Goal: Information Seeking & Learning: Learn about a topic

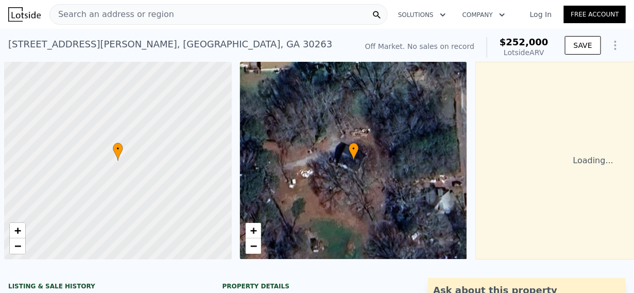
scroll to position [0, 4]
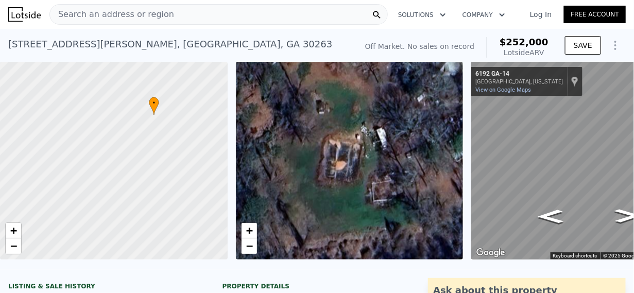
click at [70, 6] on div "Search an address or region" at bounding box center [112, 15] width 124 height 20
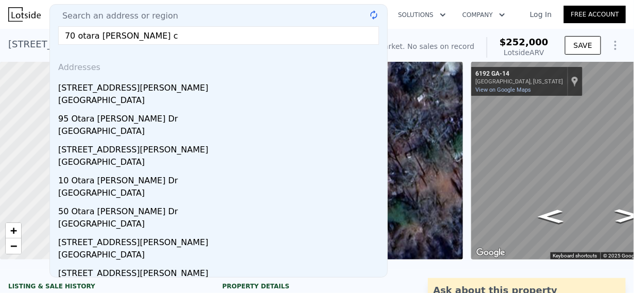
type input "70 otara [PERSON_NAME] ct"
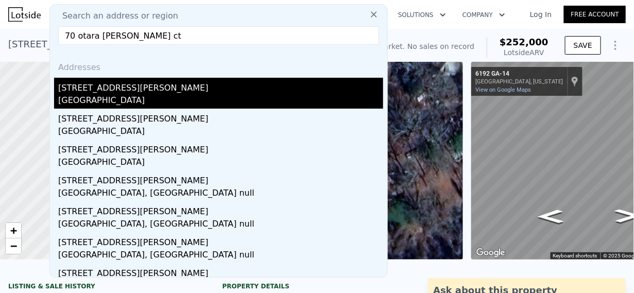
click at [84, 97] on div "[GEOGRAPHIC_DATA]" at bounding box center [220, 101] width 325 height 14
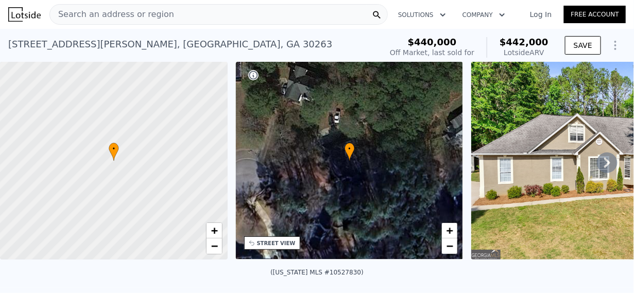
click at [619, 271] on div "([US_STATE] MLS #10527830)" at bounding box center [317, 275] width 634 height 25
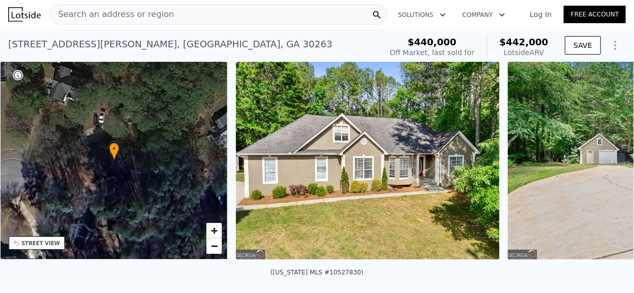
scroll to position [0, 471]
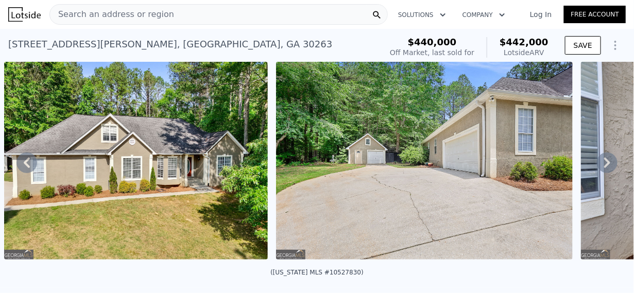
click at [601, 164] on icon at bounding box center [607, 162] width 21 height 21
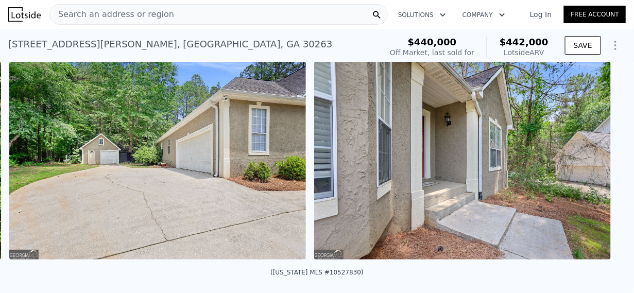
scroll to position [0, 743]
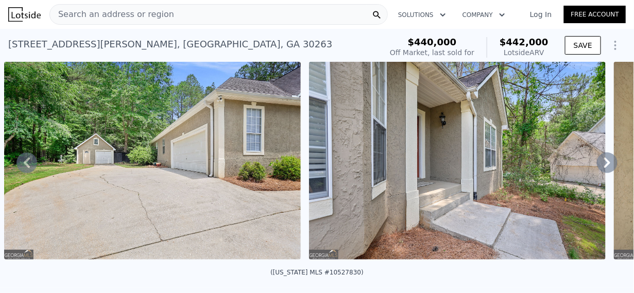
click at [604, 164] on icon at bounding box center [607, 163] width 6 height 10
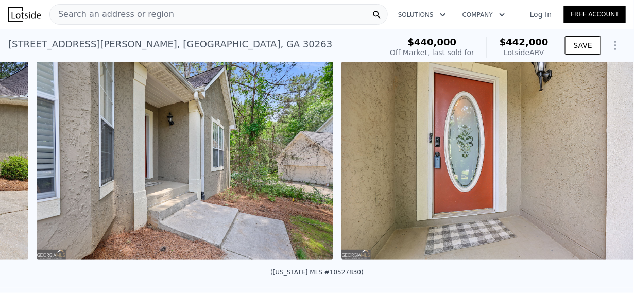
scroll to position [0, 1048]
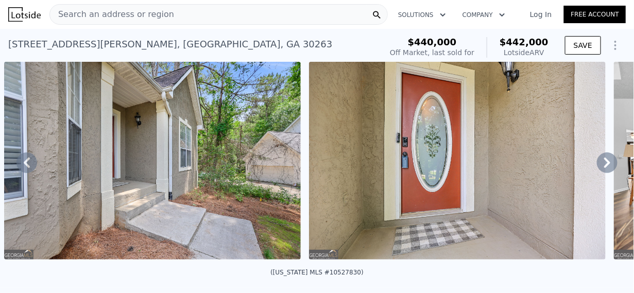
click at [604, 168] on icon at bounding box center [607, 163] width 6 height 10
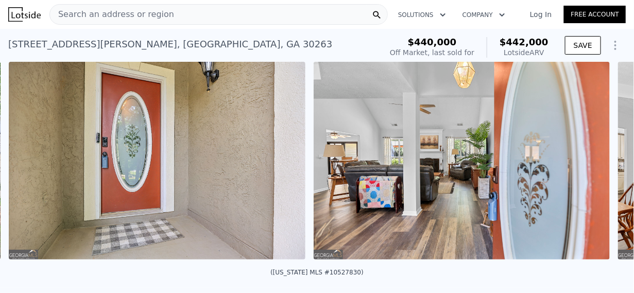
scroll to position [0, 1353]
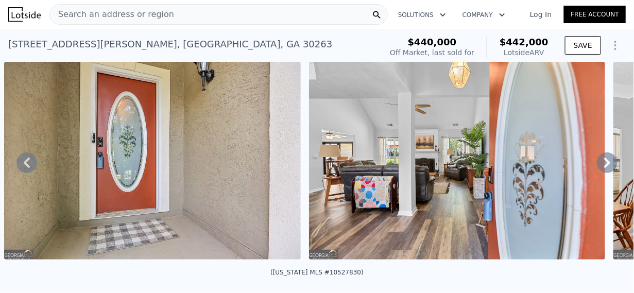
click at [597, 168] on icon at bounding box center [607, 162] width 21 height 21
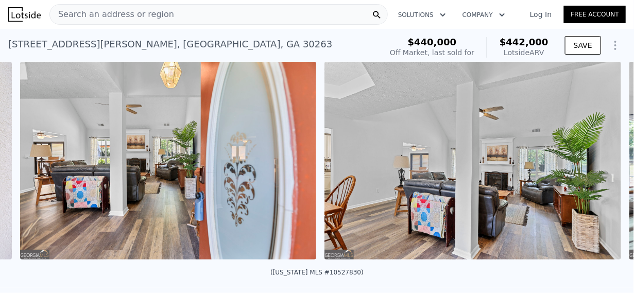
scroll to position [0, 1658]
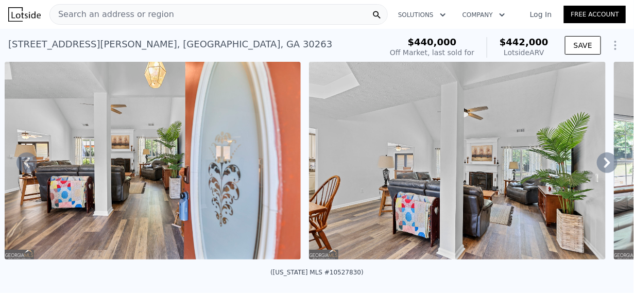
click at [599, 165] on icon at bounding box center [607, 162] width 21 height 21
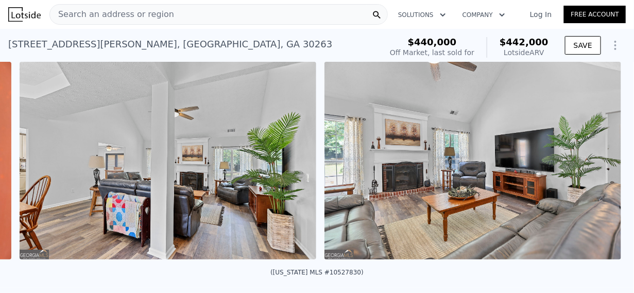
scroll to position [0, 1963]
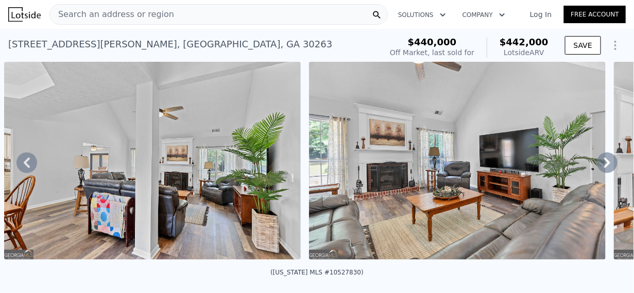
click at [604, 167] on icon at bounding box center [607, 163] width 6 height 10
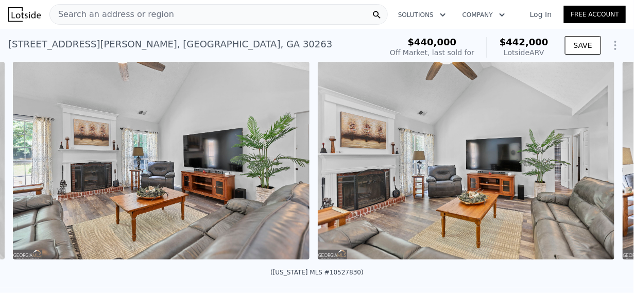
scroll to position [0, 2267]
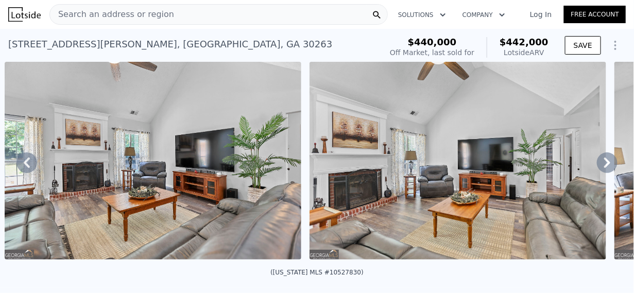
click at [604, 168] on icon at bounding box center [607, 163] width 6 height 10
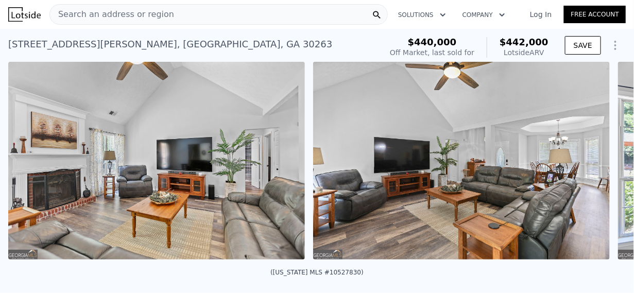
scroll to position [0, 2572]
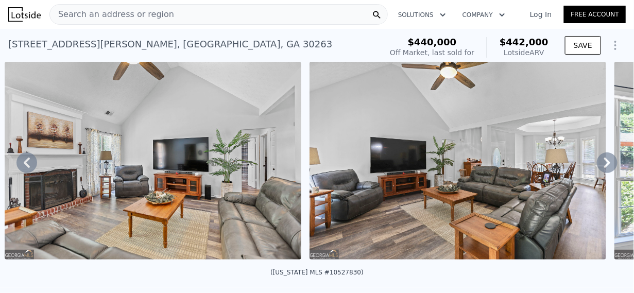
click at [604, 168] on icon at bounding box center [607, 163] width 6 height 10
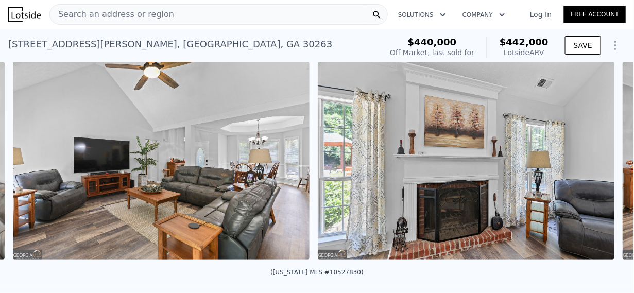
scroll to position [0, 2877]
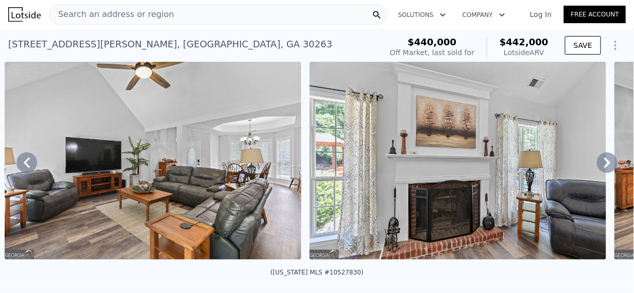
click at [597, 169] on icon at bounding box center [607, 162] width 21 height 21
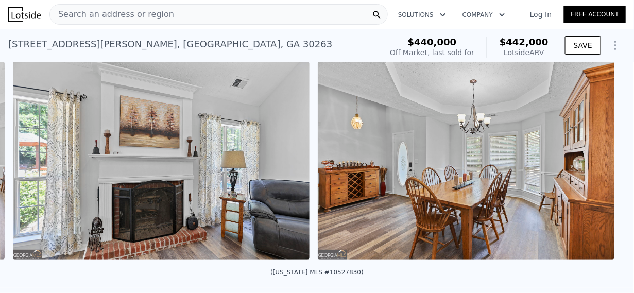
scroll to position [0, 3182]
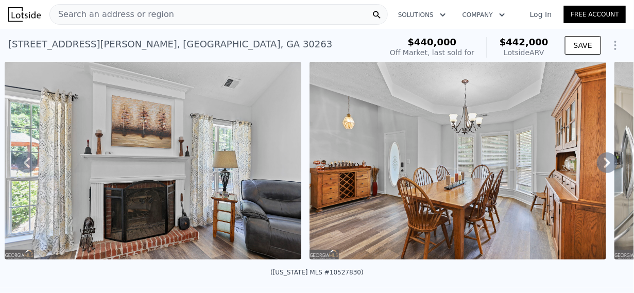
click at [604, 165] on icon at bounding box center [607, 163] width 6 height 10
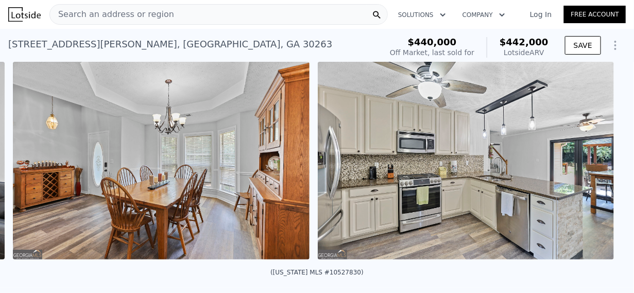
scroll to position [0, 3487]
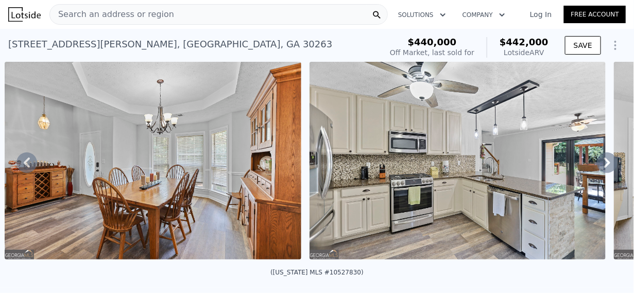
click at [604, 168] on icon at bounding box center [607, 163] width 6 height 10
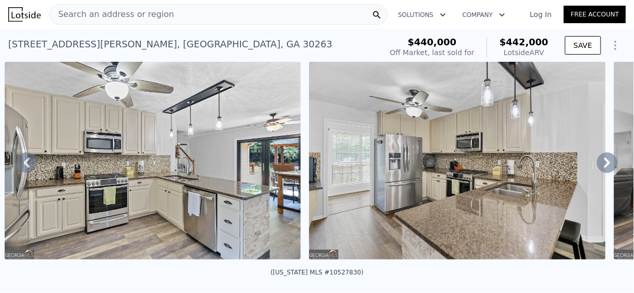
click at [599, 167] on icon at bounding box center [607, 162] width 21 height 21
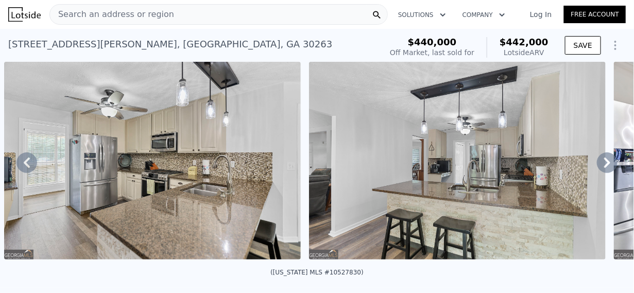
click at [597, 167] on icon at bounding box center [607, 162] width 21 height 21
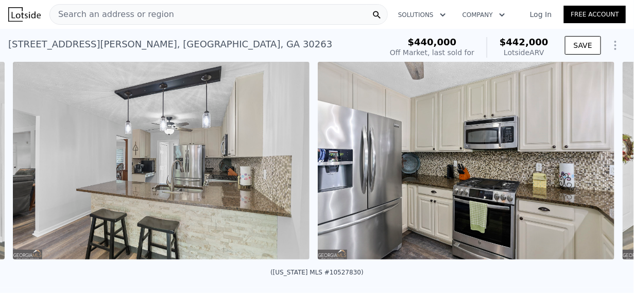
scroll to position [0, 4402]
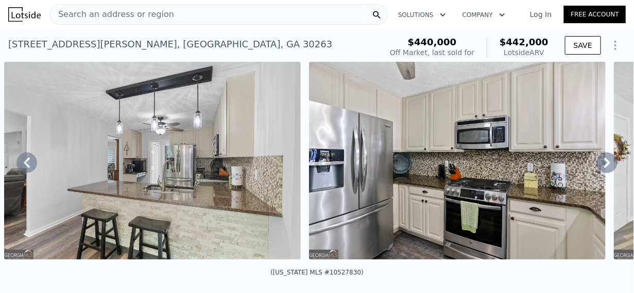
click at [604, 167] on icon at bounding box center [607, 163] width 6 height 10
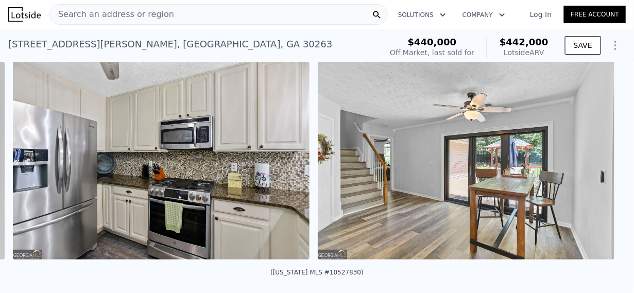
scroll to position [0, 4706]
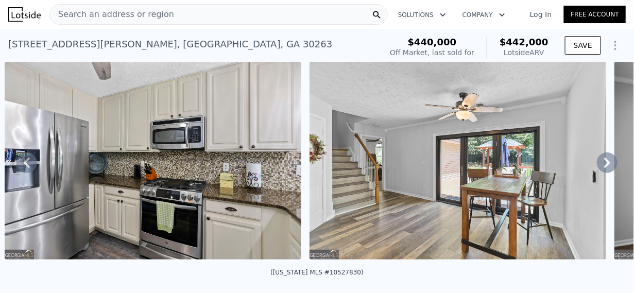
click at [597, 169] on icon at bounding box center [607, 162] width 21 height 21
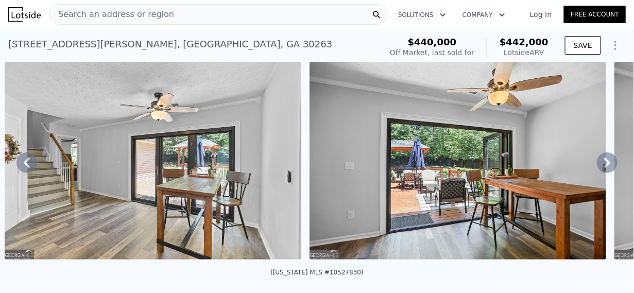
click at [599, 169] on icon at bounding box center [607, 162] width 21 height 21
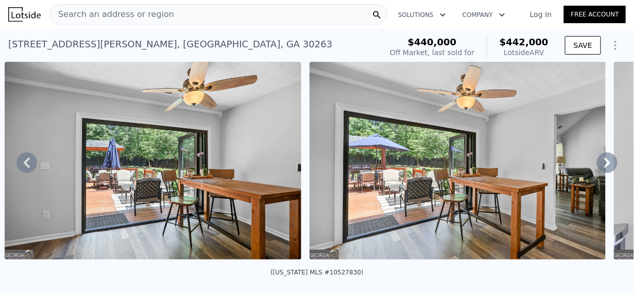
click at [601, 168] on icon at bounding box center [607, 162] width 21 height 21
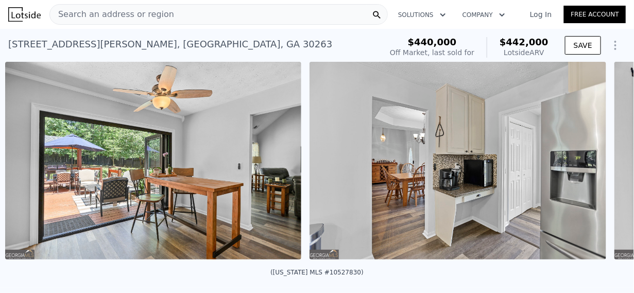
scroll to position [0, 5621]
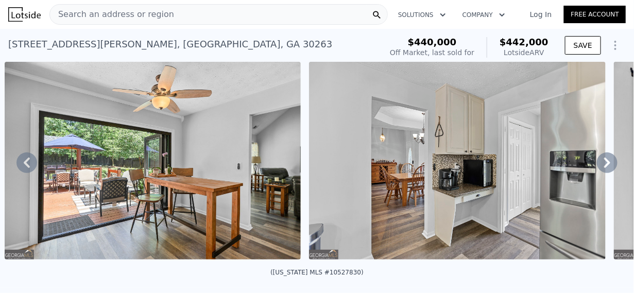
click at [597, 171] on icon at bounding box center [607, 162] width 21 height 21
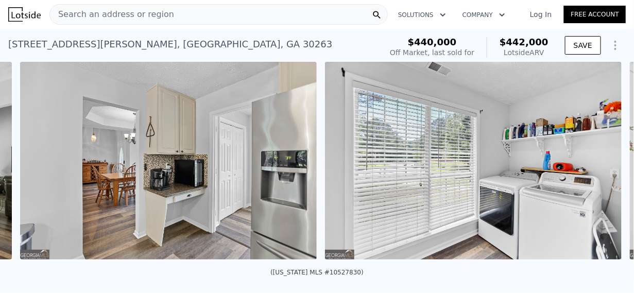
scroll to position [0, 5926]
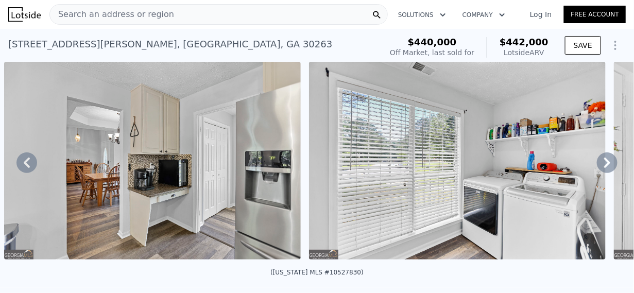
click at [602, 168] on icon at bounding box center [607, 162] width 21 height 21
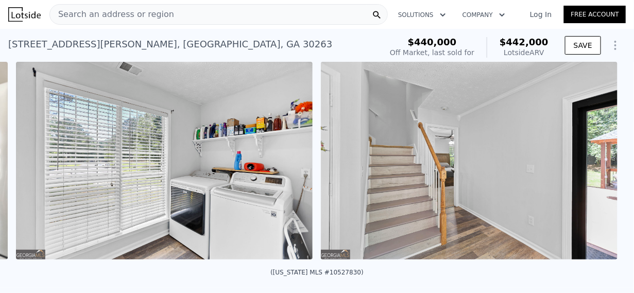
scroll to position [0, 6231]
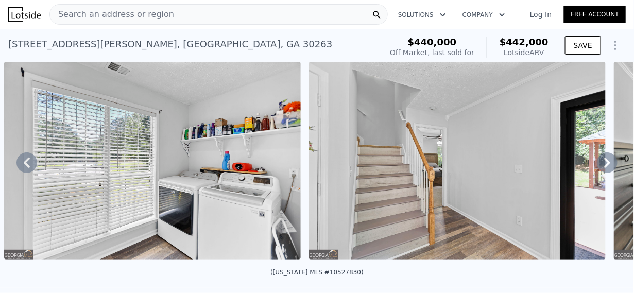
click at [597, 167] on icon at bounding box center [607, 162] width 21 height 21
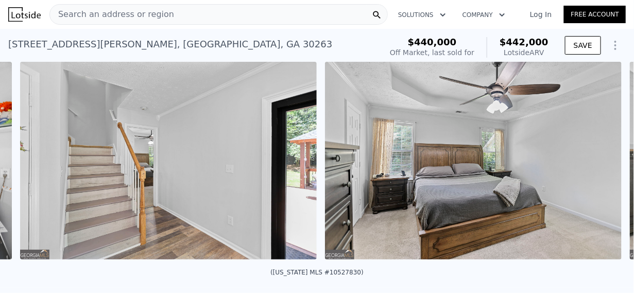
scroll to position [0, 6536]
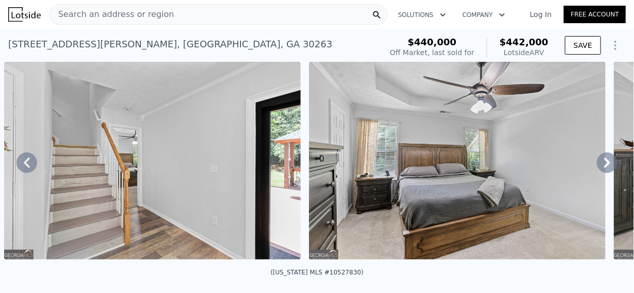
click at [604, 164] on icon at bounding box center [607, 163] width 6 height 10
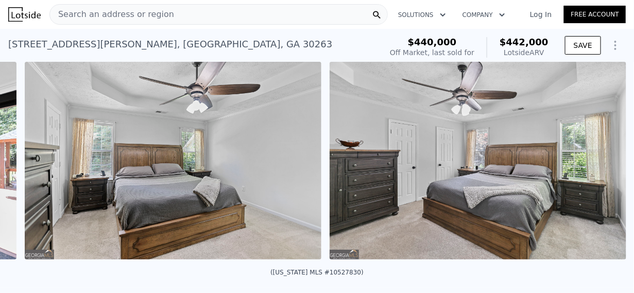
scroll to position [0, 6841]
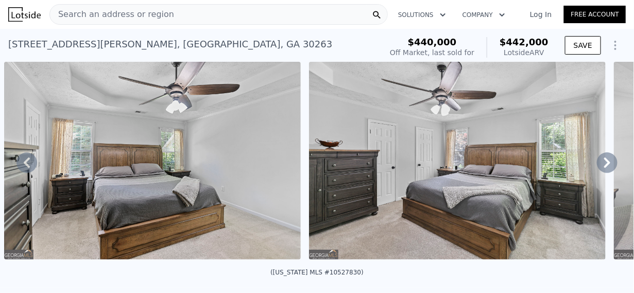
click at [599, 166] on icon at bounding box center [607, 162] width 21 height 21
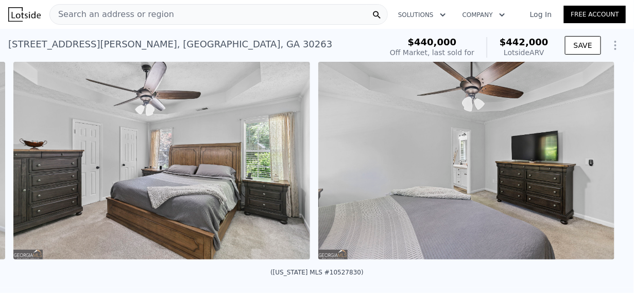
scroll to position [0, 7145]
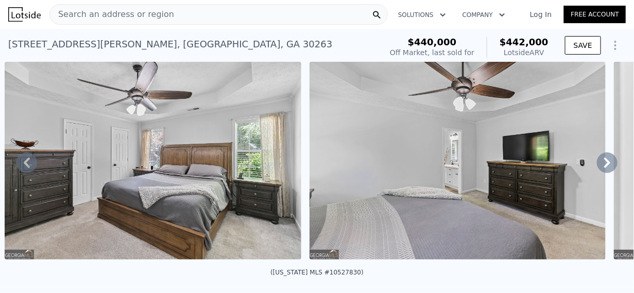
click at [604, 168] on icon at bounding box center [607, 163] width 6 height 10
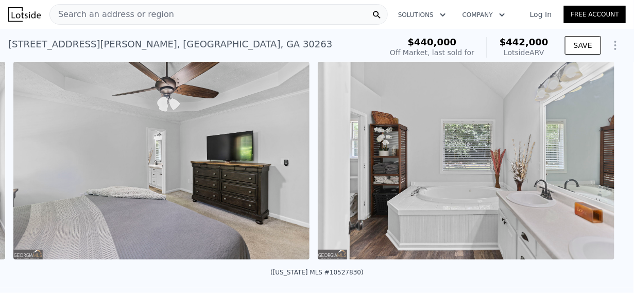
scroll to position [0, 7450]
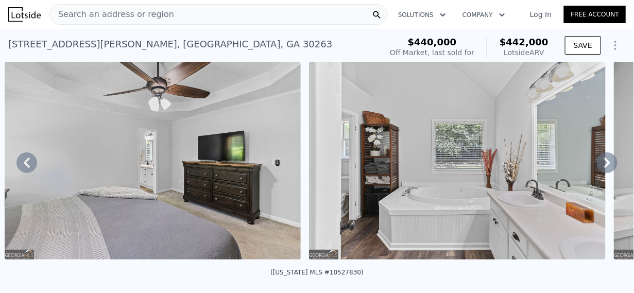
click at [604, 168] on icon at bounding box center [607, 163] width 6 height 10
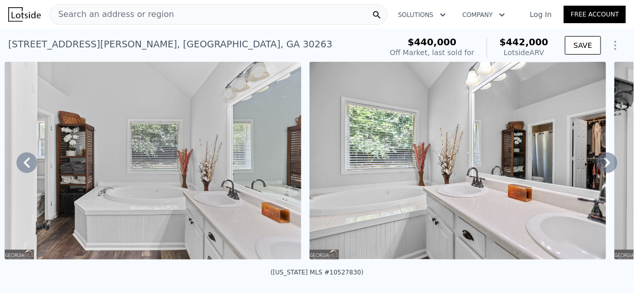
click at [604, 168] on icon at bounding box center [607, 163] width 6 height 10
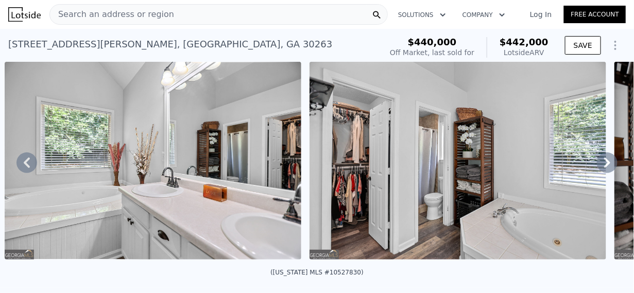
click at [604, 166] on icon at bounding box center [607, 163] width 6 height 10
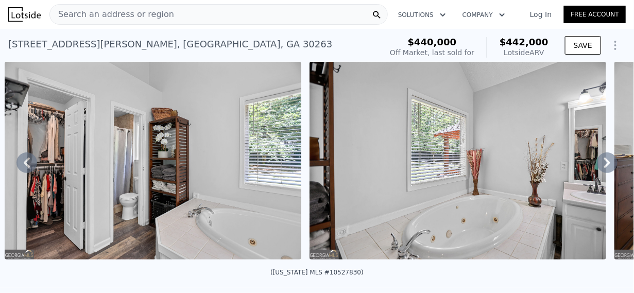
click at [604, 165] on icon at bounding box center [607, 163] width 6 height 10
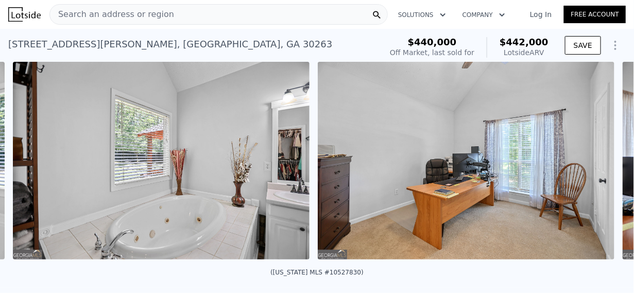
scroll to position [0, 8670]
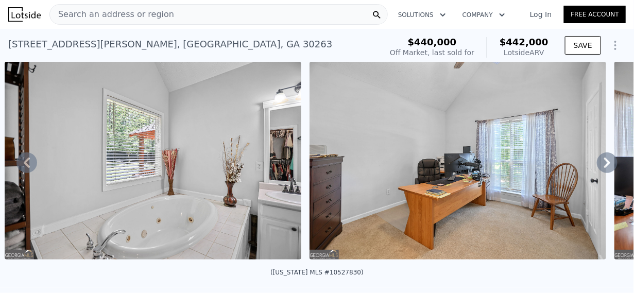
click at [604, 167] on icon at bounding box center [607, 163] width 6 height 10
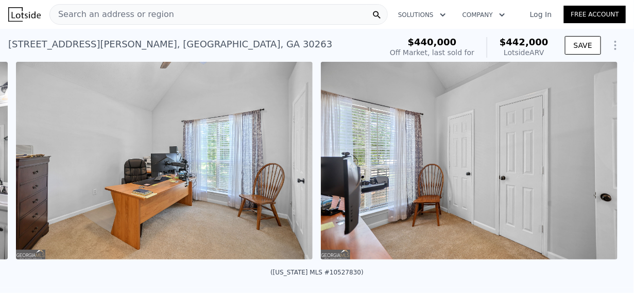
scroll to position [0, 8974]
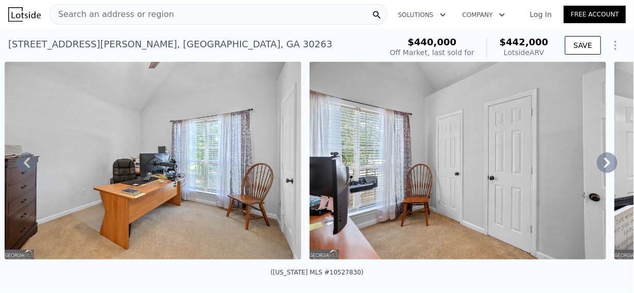
click at [603, 164] on icon at bounding box center [607, 162] width 21 height 21
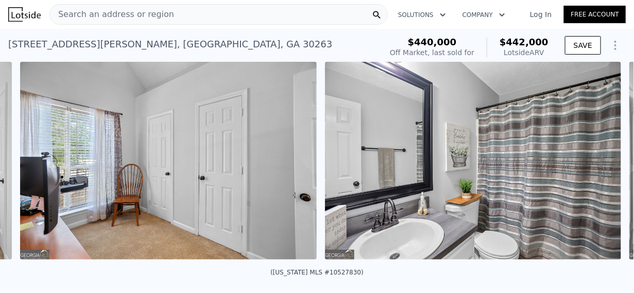
scroll to position [0, 9279]
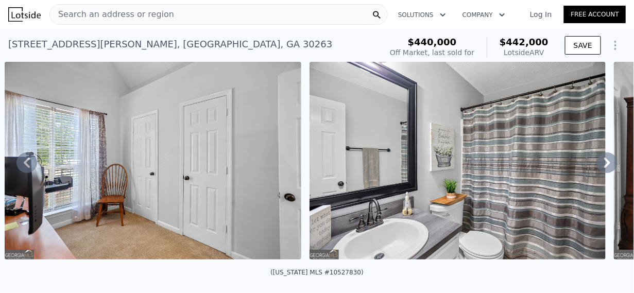
click at [604, 168] on icon at bounding box center [607, 163] width 6 height 10
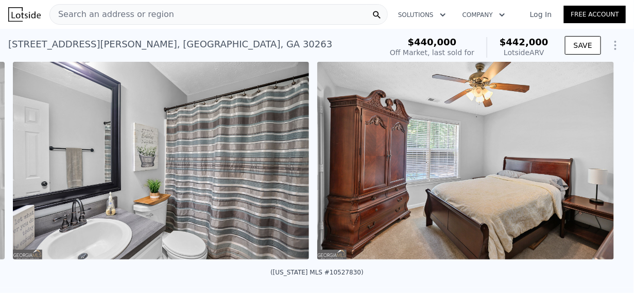
scroll to position [0, 9584]
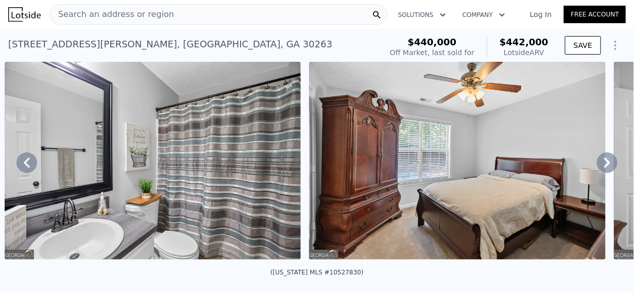
click at [597, 171] on icon at bounding box center [607, 162] width 21 height 21
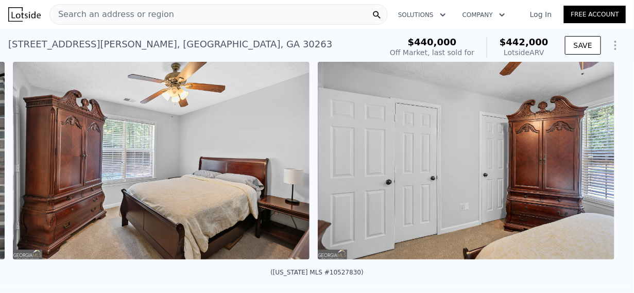
scroll to position [0, 9889]
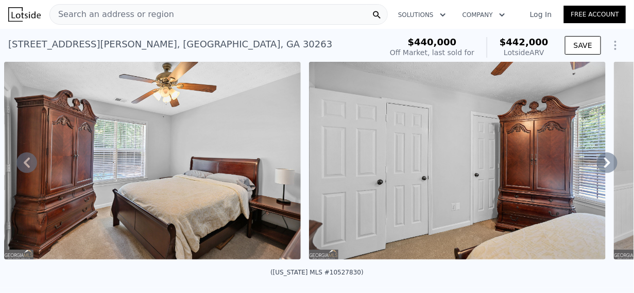
click at [597, 171] on icon at bounding box center [607, 162] width 21 height 21
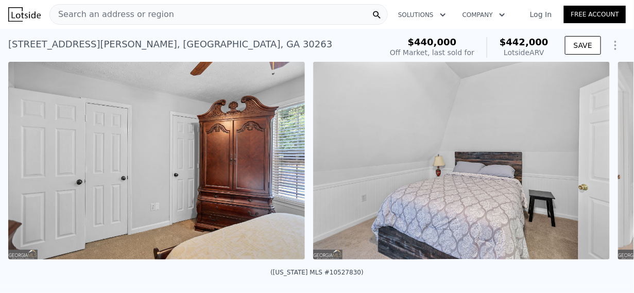
scroll to position [0, 10194]
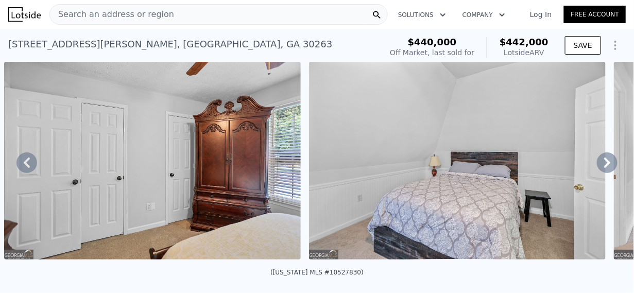
click at [24, 167] on icon at bounding box center [26, 162] width 21 height 21
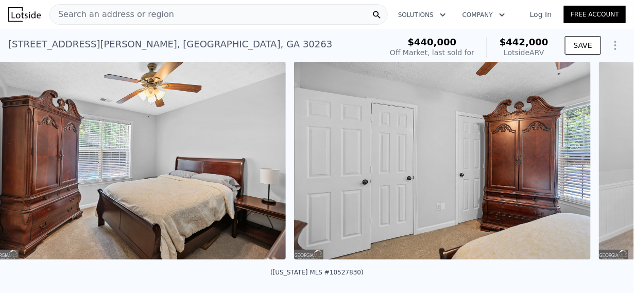
scroll to position [0, 9889]
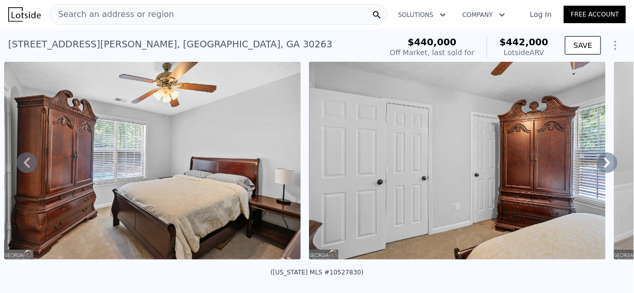
click at [28, 172] on icon at bounding box center [26, 162] width 21 height 21
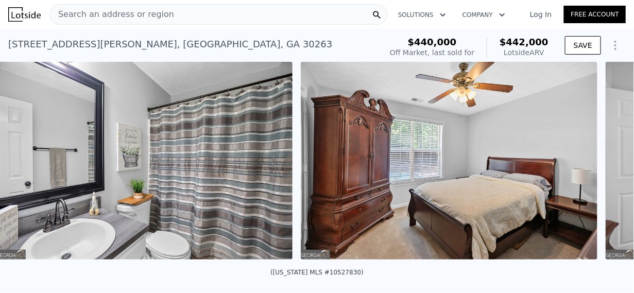
scroll to position [0, 9584]
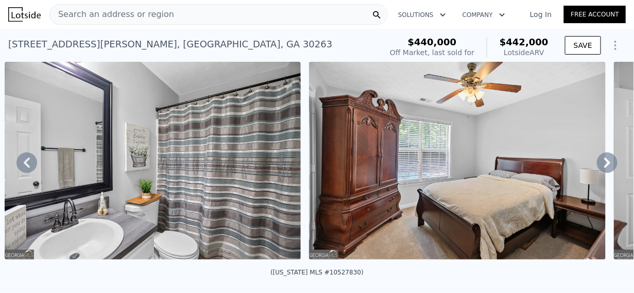
click at [599, 171] on icon at bounding box center [607, 162] width 21 height 21
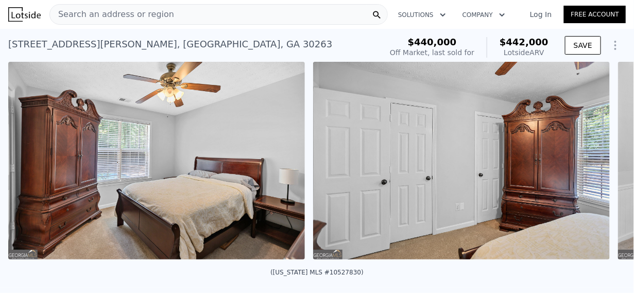
scroll to position [0, 9889]
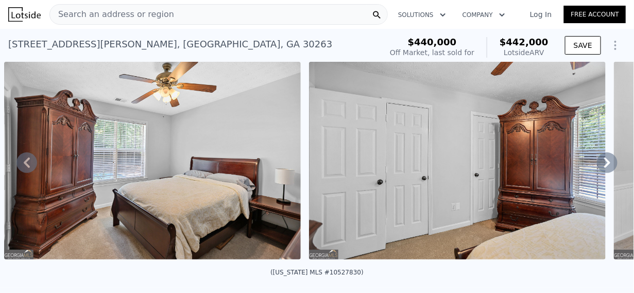
click at [597, 168] on icon at bounding box center [607, 162] width 21 height 21
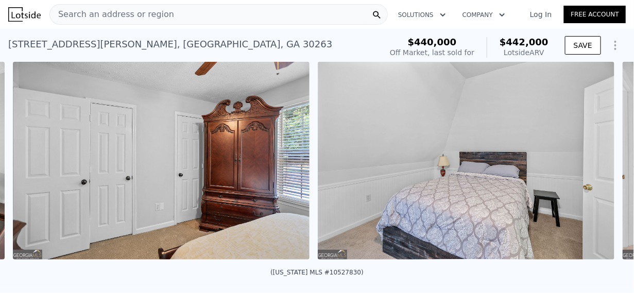
scroll to position [0, 10194]
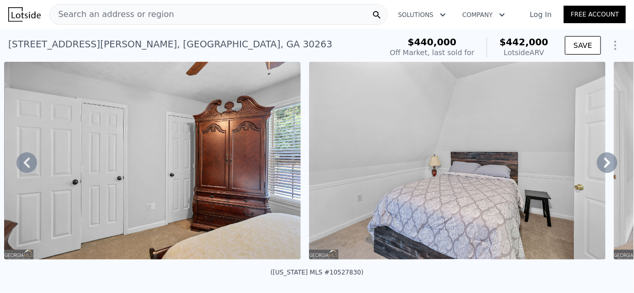
click at [604, 168] on icon at bounding box center [607, 163] width 6 height 10
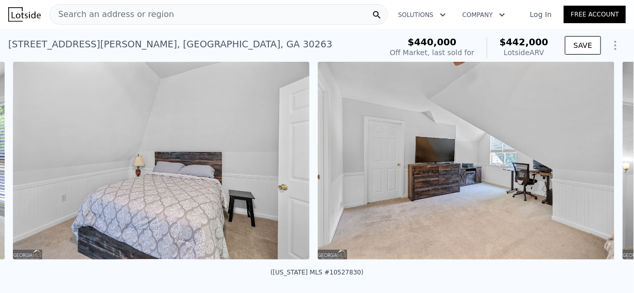
scroll to position [0, 10499]
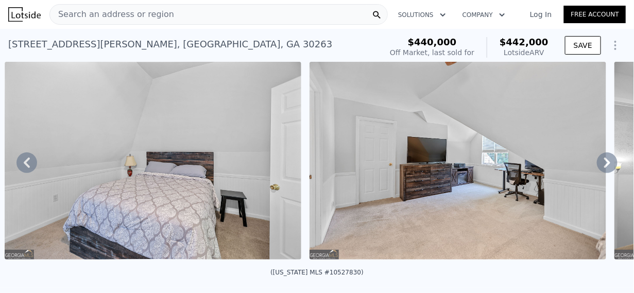
click at [597, 173] on icon at bounding box center [607, 162] width 21 height 21
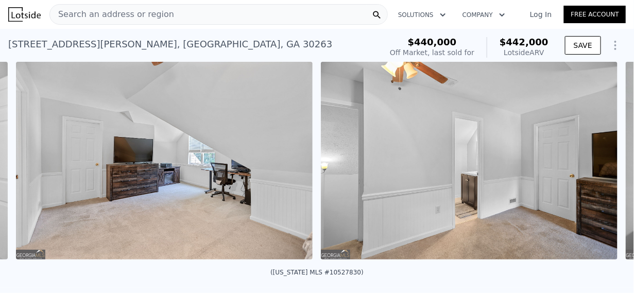
scroll to position [0, 10804]
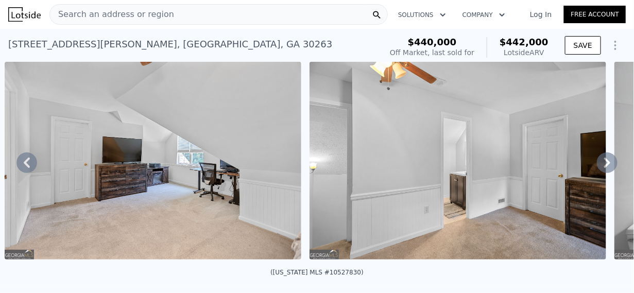
click at [604, 167] on icon at bounding box center [607, 163] width 6 height 10
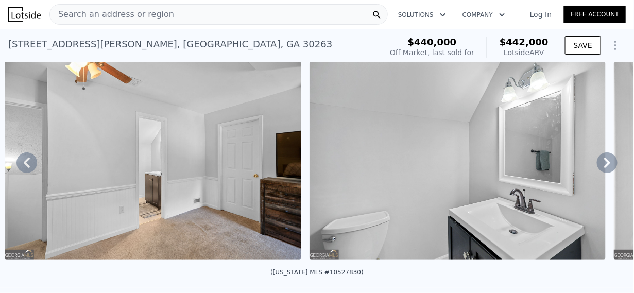
click at [604, 168] on icon at bounding box center [607, 163] width 6 height 10
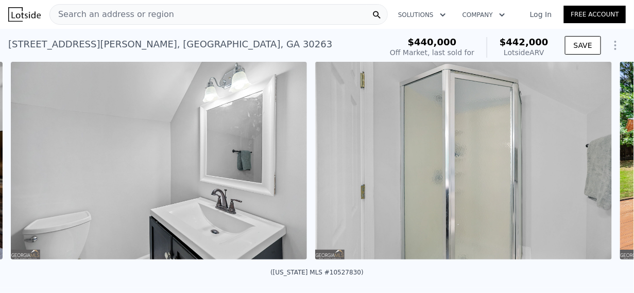
scroll to position [0, 11414]
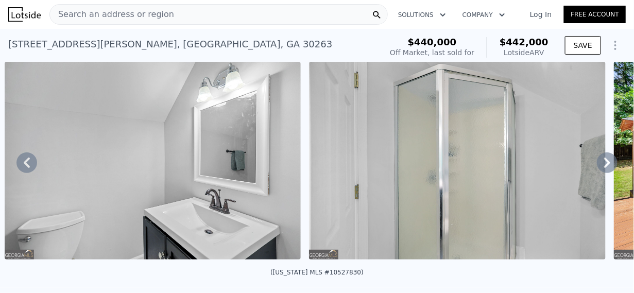
click at [597, 171] on icon at bounding box center [607, 162] width 21 height 21
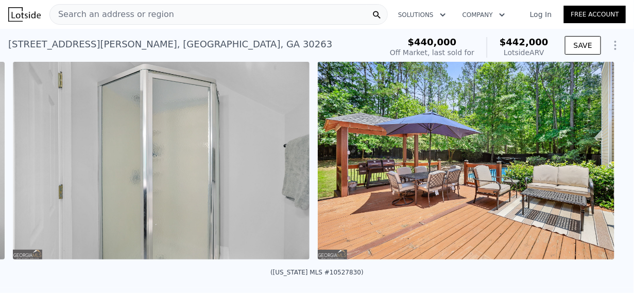
scroll to position [0, 11719]
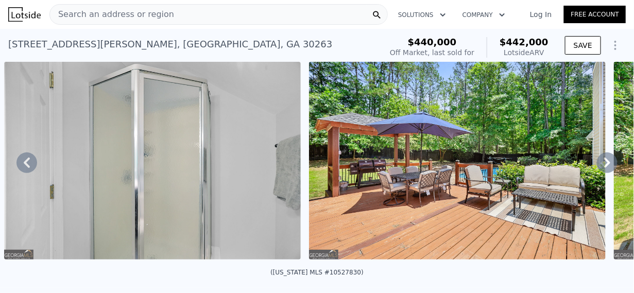
click at [604, 165] on icon at bounding box center [607, 163] width 6 height 10
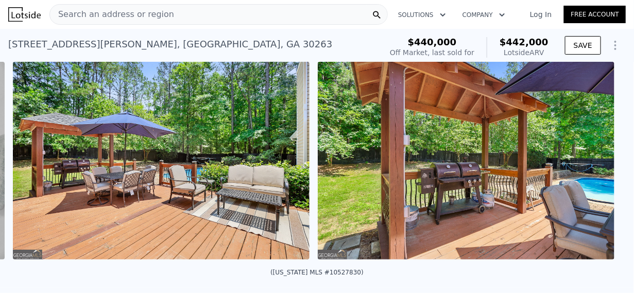
scroll to position [0, 12023]
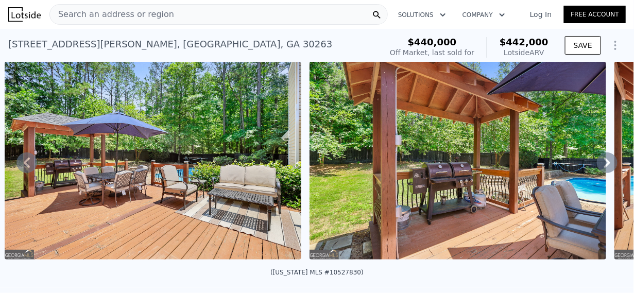
click at [599, 171] on icon at bounding box center [607, 162] width 21 height 21
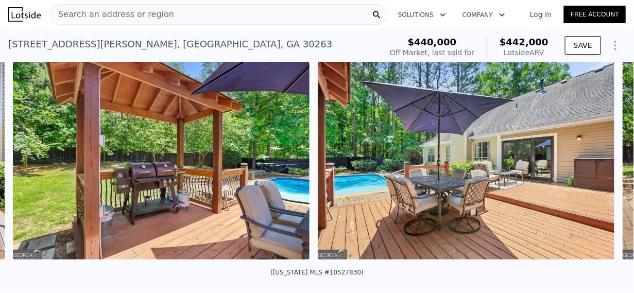
scroll to position [0, 12328]
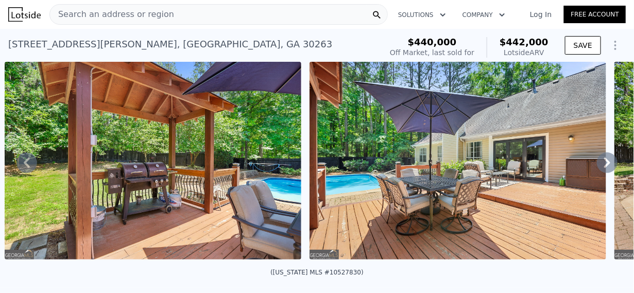
click at [602, 161] on icon at bounding box center [607, 162] width 21 height 21
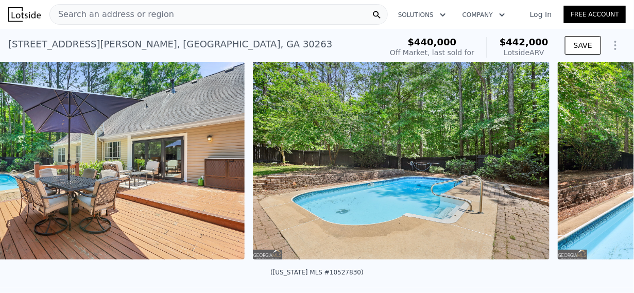
scroll to position [0, 12633]
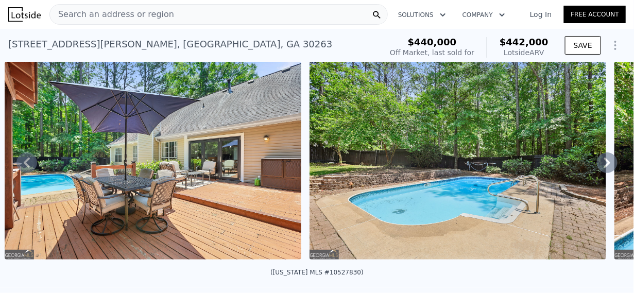
click at [496, 187] on img at bounding box center [458, 161] width 297 height 198
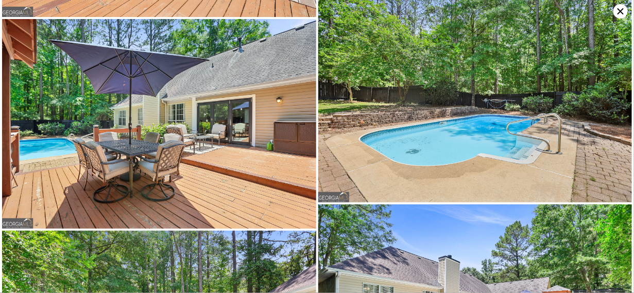
scroll to position [4203, 0]
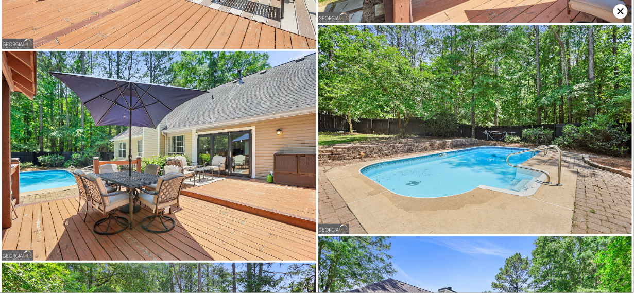
click at [491, 117] on img at bounding box center [475, 129] width 314 height 209
click at [510, 148] on img at bounding box center [475, 129] width 314 height 209
click at [510, 143] on img at bounding box center [475, 129] width 314 height 209
click at [549, 110] on img at bounding box center [475, 129] width 314 height 209
click at [548, 110] on img at bounding box center [475, 129] width 314 height 209
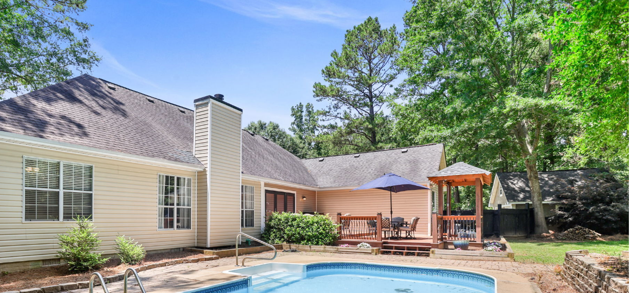
scroll to position [4386, 0]
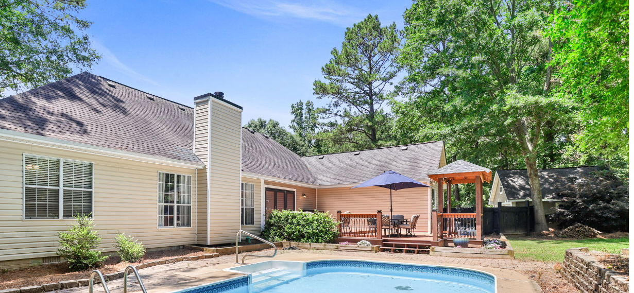
click at [590, 167] on img at bounding box center [475, 158] width 314 height 209
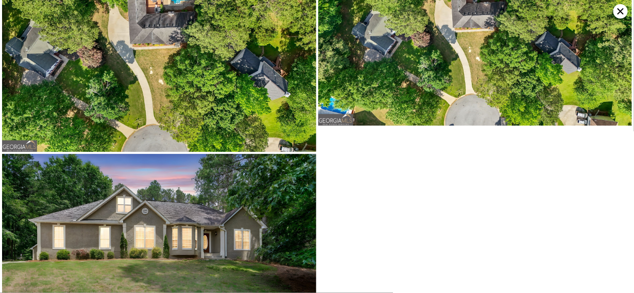
scroll to position [5181, 0]
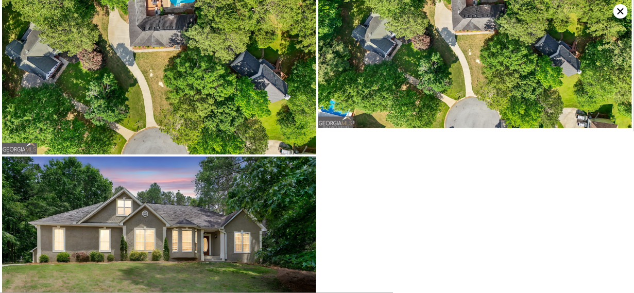
click at [621, 11] on icon at bounding box center [621, 11] width 6 height 6
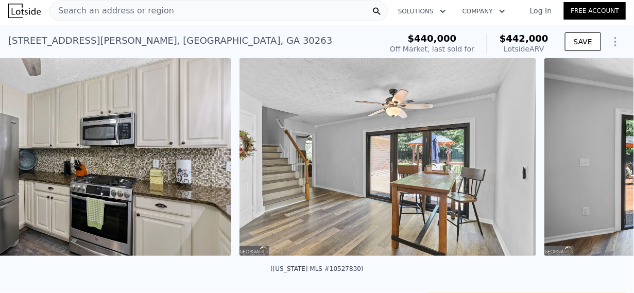
scroll to position [0, 4714]
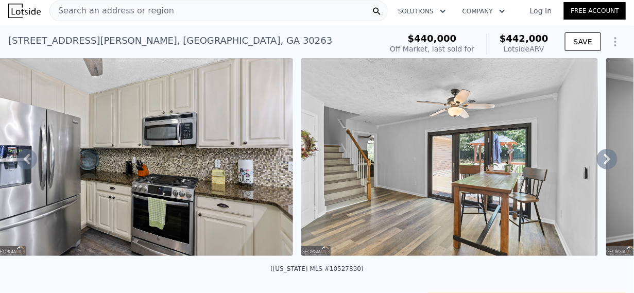
click at [22, 158] on icon at bounding box center [26, 159] width 21 height 21
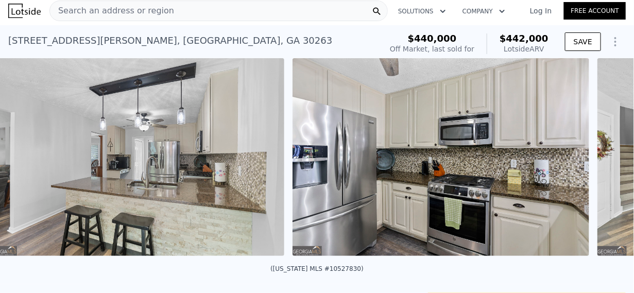
scroll to position [0, 4402]
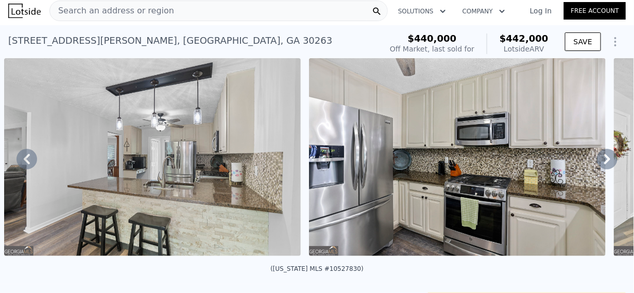
click at [28, 164] on icon at bounding box center [26, 159] width 21 height 21
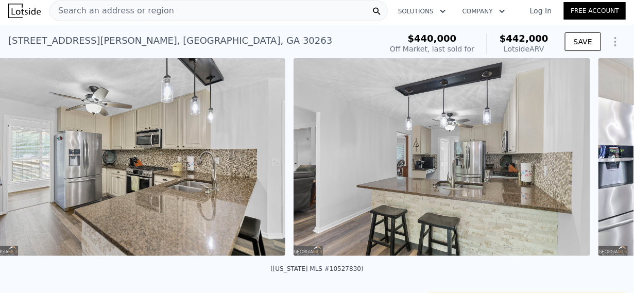
click at [26, 162] on img at bounding box center [137, 157] width 297 height 198
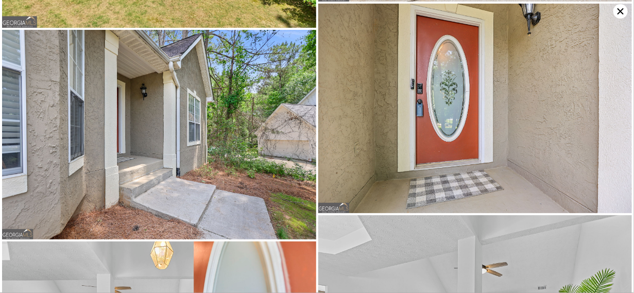
scroll to position [209, 0]
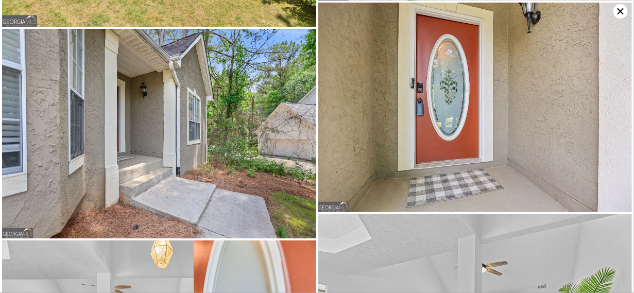
click at [361, 162] on img at bounding box center [475, 107] width 314 height 209
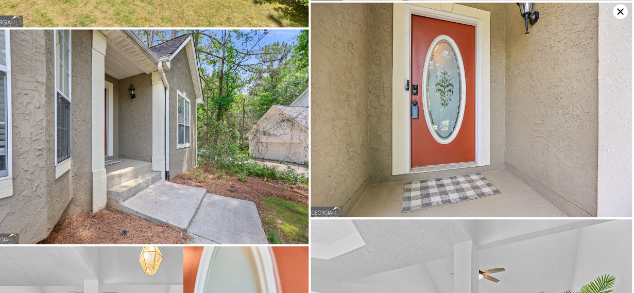
click at [620, 15] on icon at bounding box center [621, 11] width 14 height 14
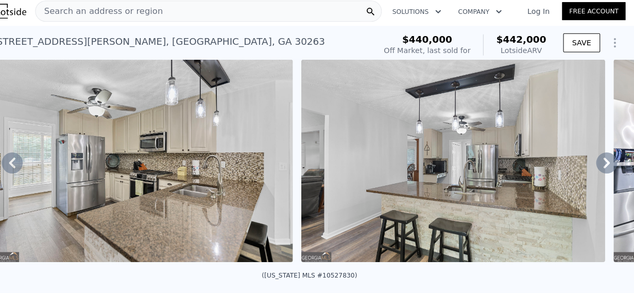
click at [24, 163] on icon at bounding box center [27, 159] width 6 height 10
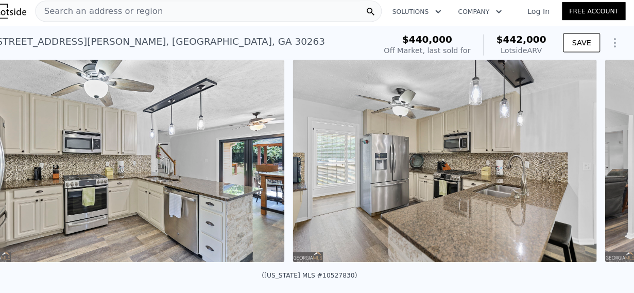
scroll to position [0, 3792]
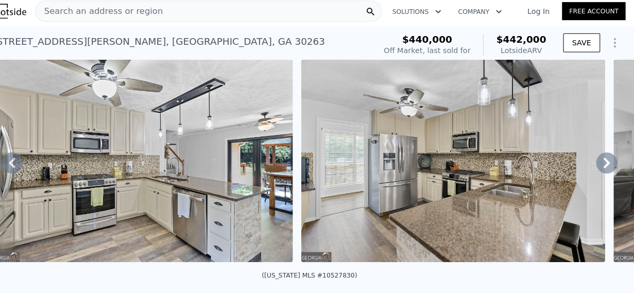
click at [24, 167] on icon at bounding box center [26, 159] width 21 height 21
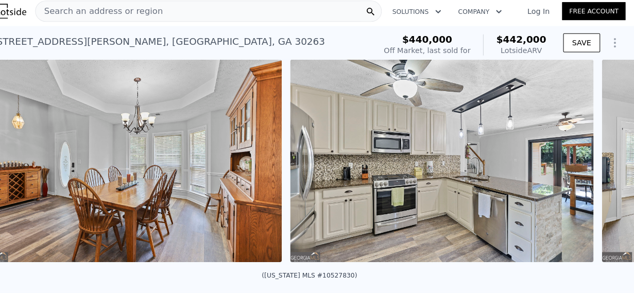
scroll to position [0, 3487]
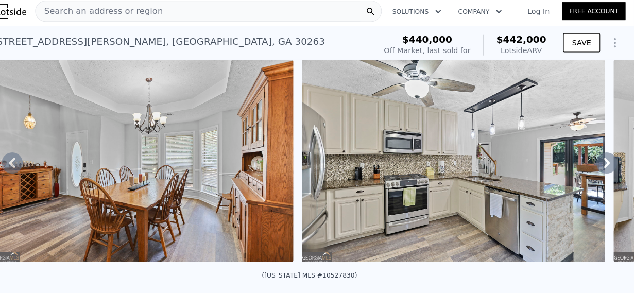
click at [25, 168] on icon at bounding box center [26, 159] width 21 height 21
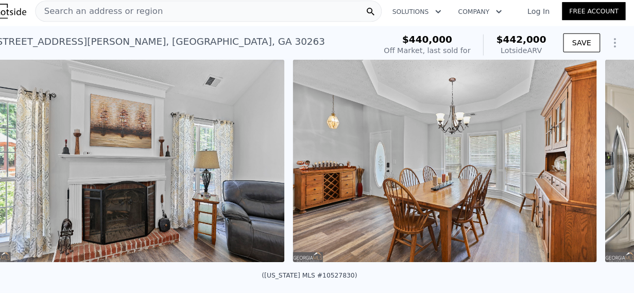
scroll to position [0, 3182]
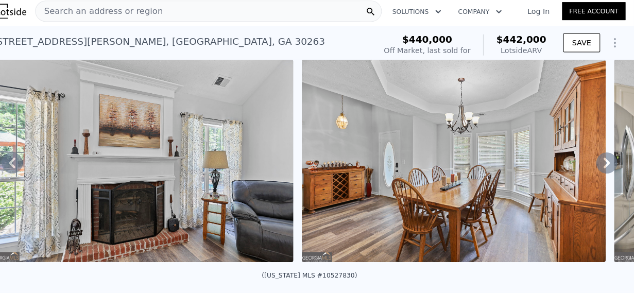
click at [24, 168] on icon at bounding box center [26, 159] width 21 height 21
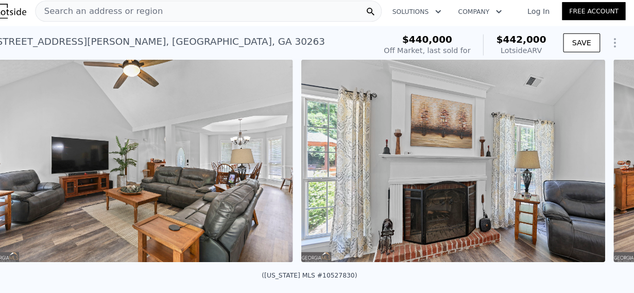
scroll to position [0, 2877]
click at [27, 168] on icon at bounding box center [26, 159] width 21 height 21
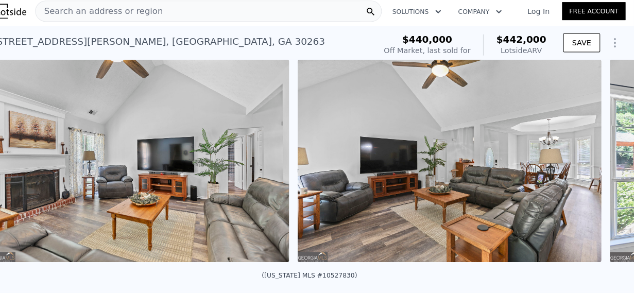
scroll to position [0, 2572]
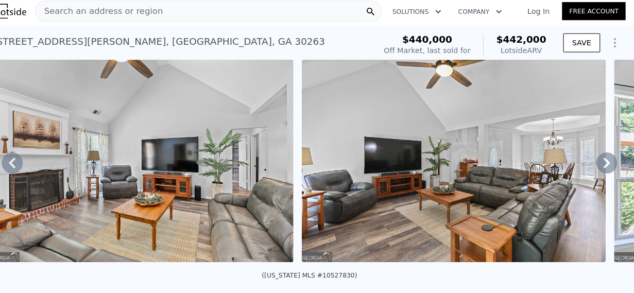
click at [24, 167] on icon at bounding box center [26, 159] width 21 height 21
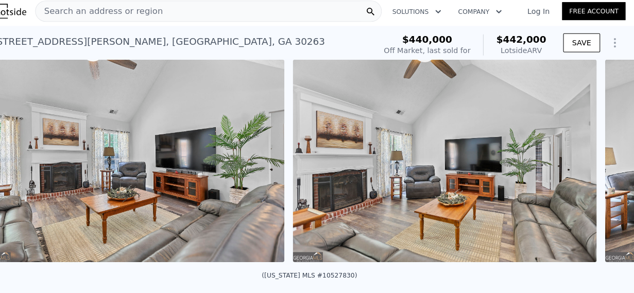
scroll to position [0, 2267]
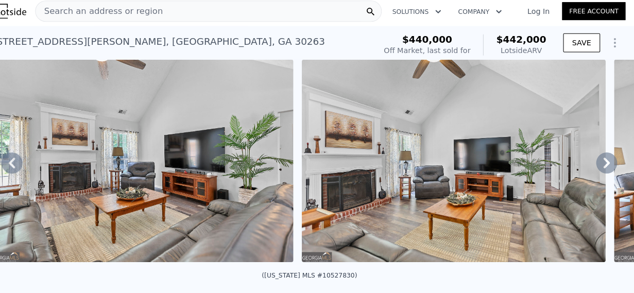
click at [26, 168] on icon at bounding box center [26, 159] width 21 height 21
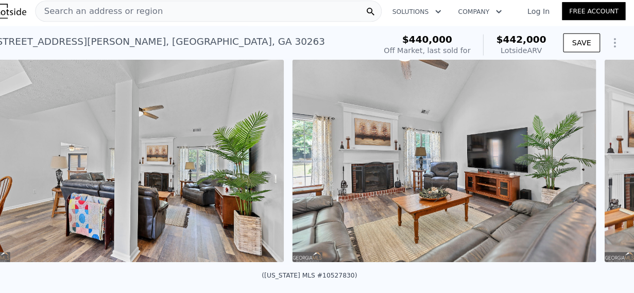
scroll to position [0, 1963]
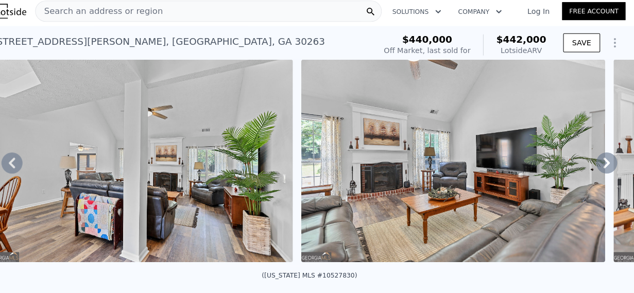
click at [26, 166] on icon at bounding box center [26, 159] width 21 height 21
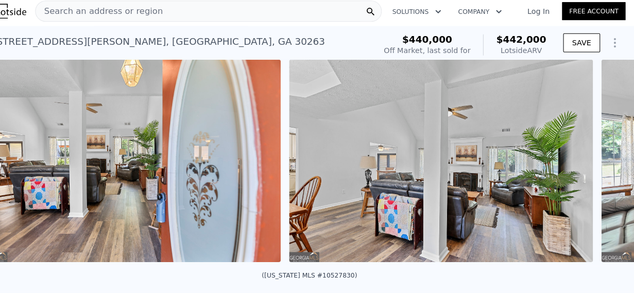
scroll to position [0, 1658]
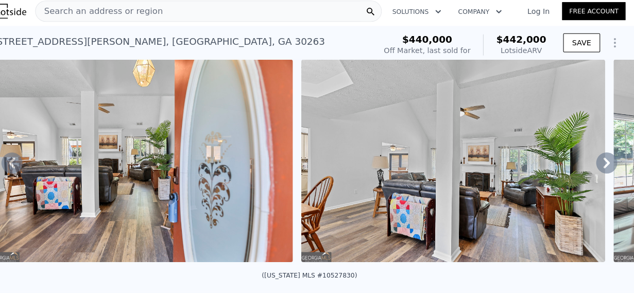
click at [23, 168] on icon at bounding box center [26, 159] width 21 height 21
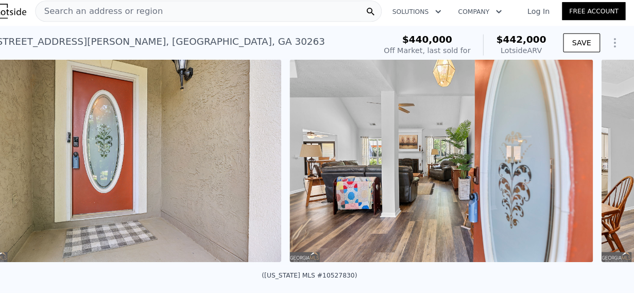
scroll to position [0, 1353]
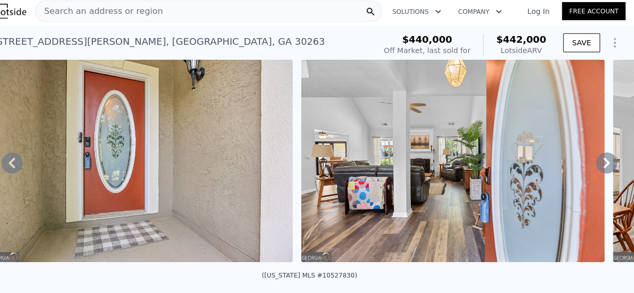
click at [23, 167] on icon at bounding box center [26, 159] width 21 height 21
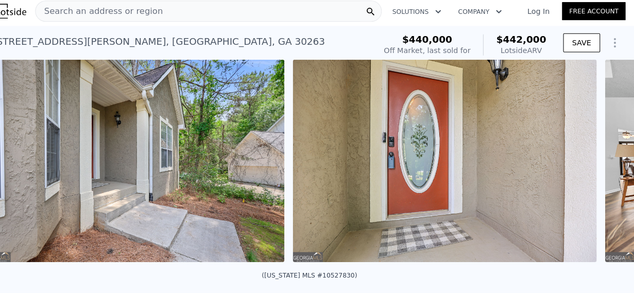
scroll to position [0, 1048]
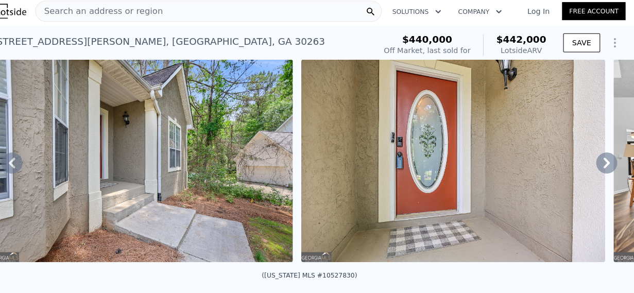
click at [26, 169] on icon at bounding box center [26, 159] width 21 height 21
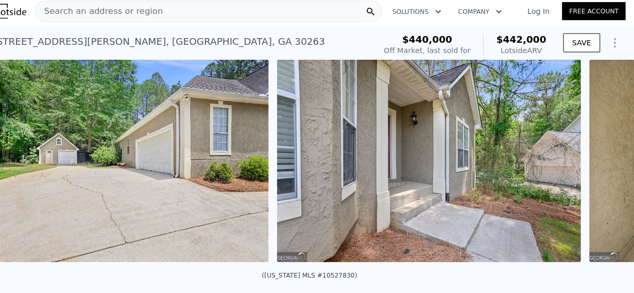
scroll to position [0, 743]
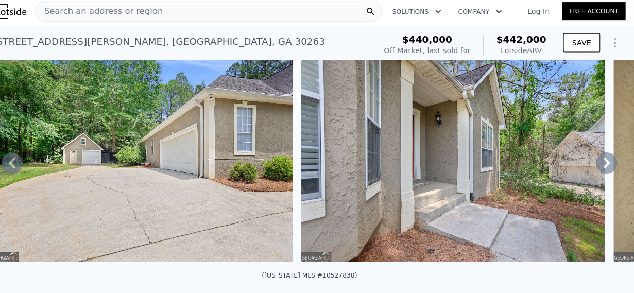
click at [25, 166] on icon at bounding box center [26, 159] width 21 height 21
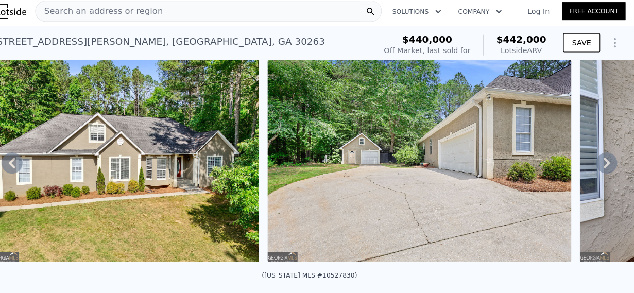
click at [21, 164] on icon at bounding box center [26, 159] width 21 height 21
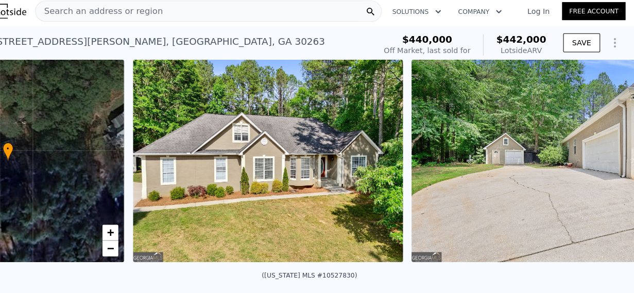
scroll to position [0, 240]
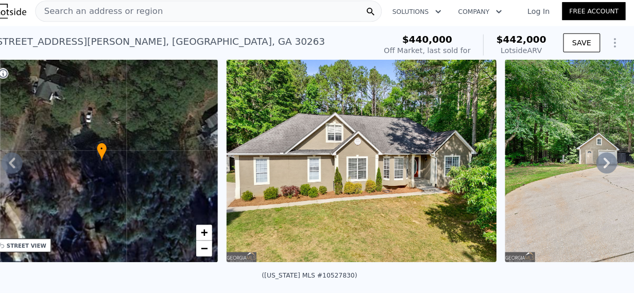
click at [25, 164] on icon at bounding box center [26, 159] width 21 height 21
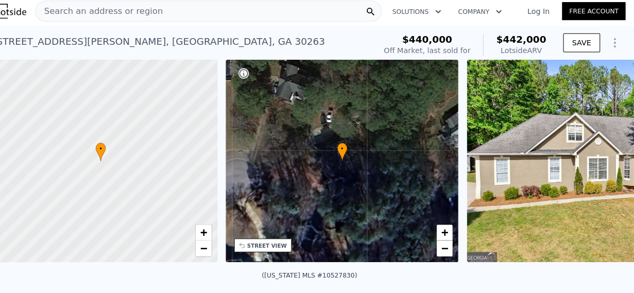
scroll to position [0, 4]
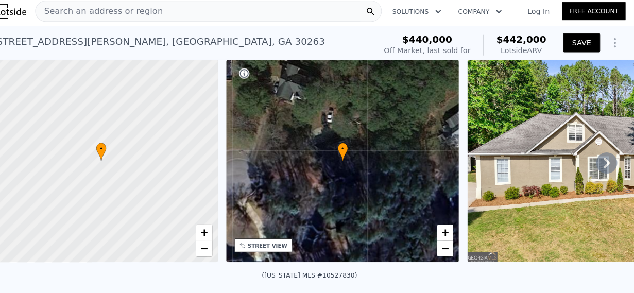
click at [573, 41] on button "SAVE" at bounding box center [583, 41] width 36 height 19
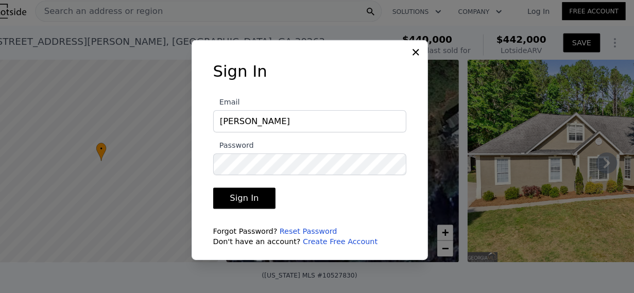
type input "karenr"
click at [418, 49] on icon at bounding box center [421, 51] width 10 height 10
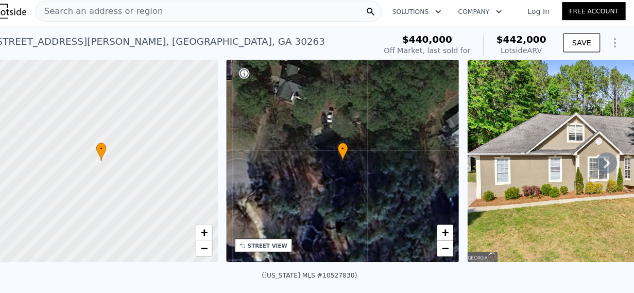
click at [609, 37] on icon "Show Options" at bounding box center [615, 42] width 12 height 12
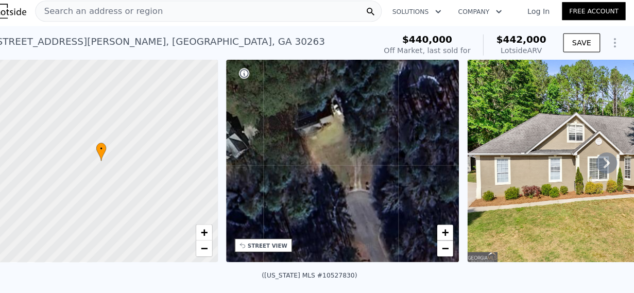
click at [538, 187] on img at bounding box center [603, 157] width 264 height 198
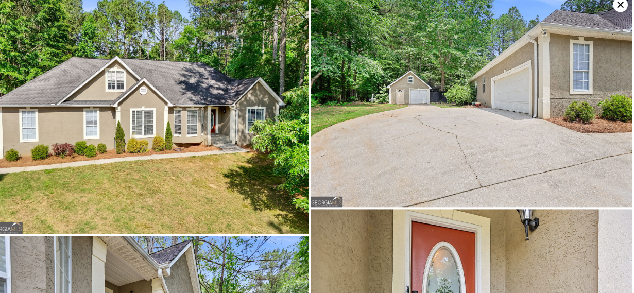
scroll to position [0, 0]
click at [127, 149] on img at bounding box center [159, 117] width 314 height 235
click at [447, 123] on img at bounding box center [475, 104] width 314 height 209
click at [449, 121] on img at bounding box center [475, 104] width 314 height 209
type input "4"
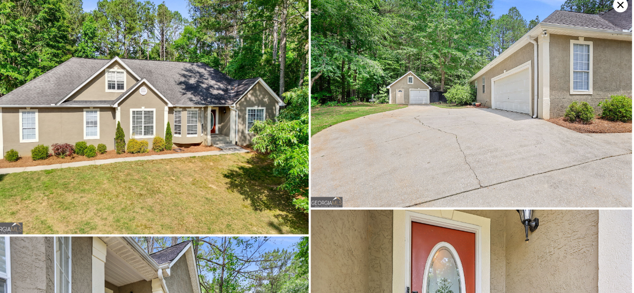
type input "3"
type input "1604"
type input "2579"
type input "38768.4"
type input "59241.600000000006"
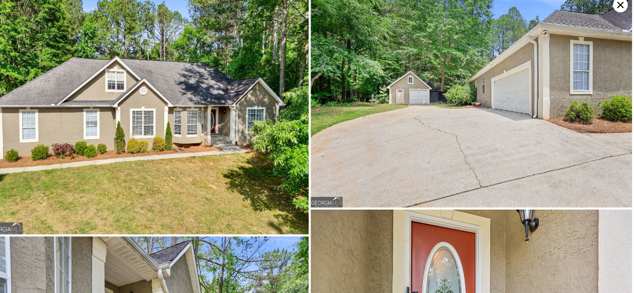
type input "$ 252,000"
type input "$ 30,226"
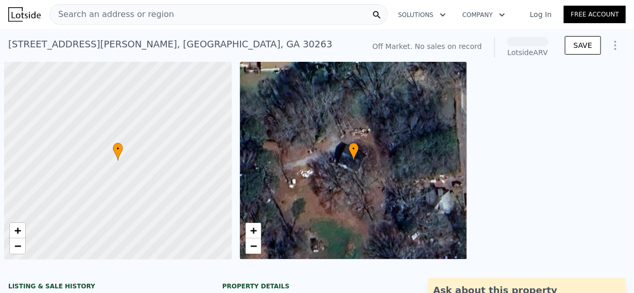
scroll to position [0, 4]
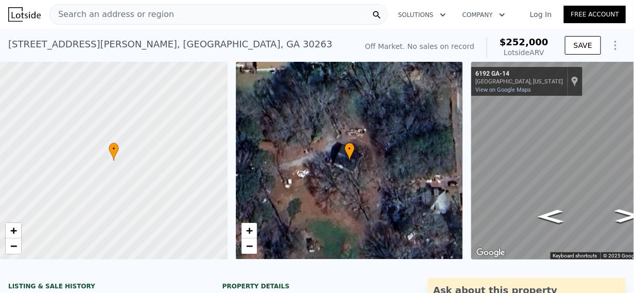
click at [65, 11] on span "Search an address or region" at bounding box center [112, 14] width 124 height 12
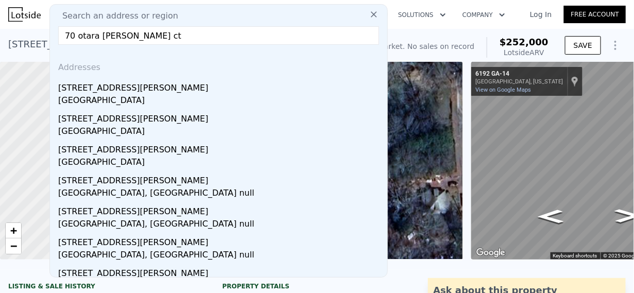
type input "70 otara [PERSON_NAME] ct"
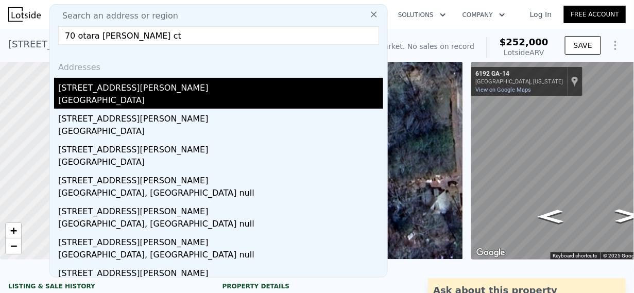
click at [87, 96] on div "[GEOGRAPHIC_DATA]" at bounding box center [220, 101] width 325 height 14
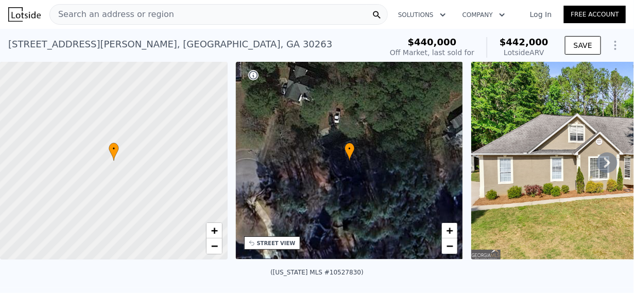
click at [601, 163] on icon at bounding box center [607, 162] width 21 height 21
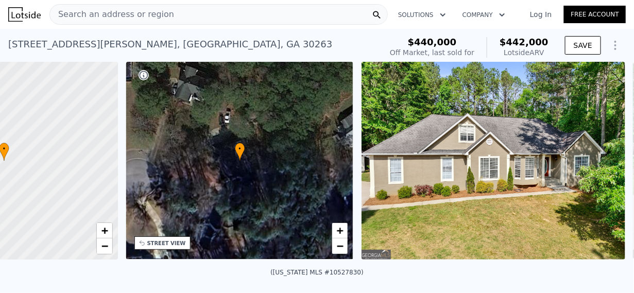
scroll to position [0, 240]
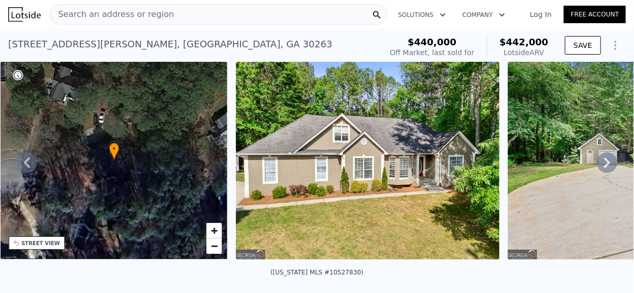
click at [604, 163] on icon at bounding box center [607, 162] width 21 height 21
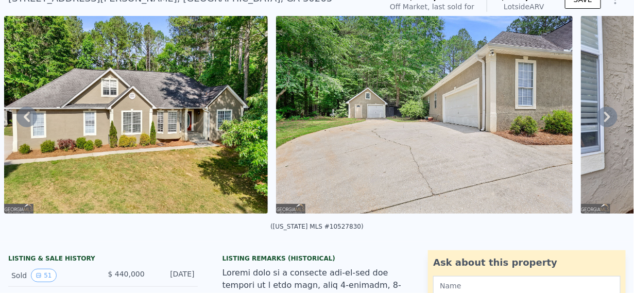
scroll to position [0, 0]
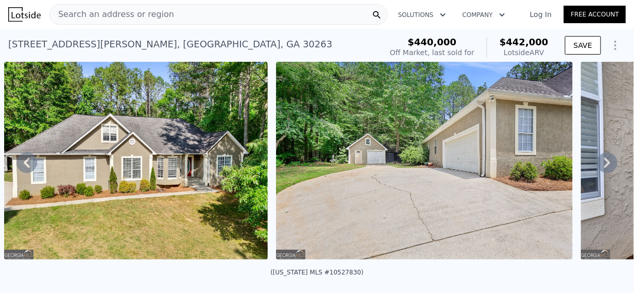
click at [598, 166] on icon at bounding box center [607, 162] width 21 height 21
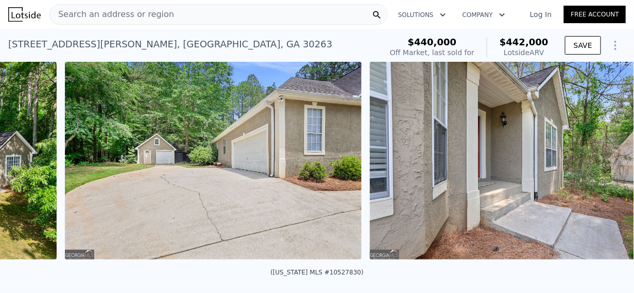
scroll to position [0, 743]
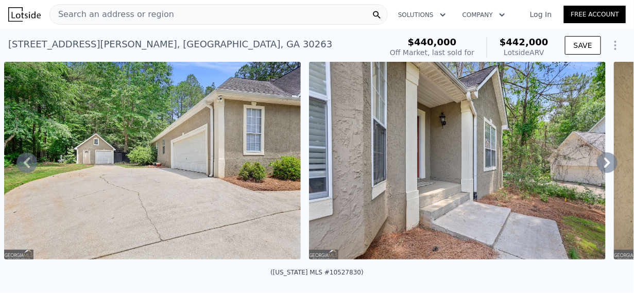
click at [604, 162] on icon at bounding box center [607, 162] width 21 height 21
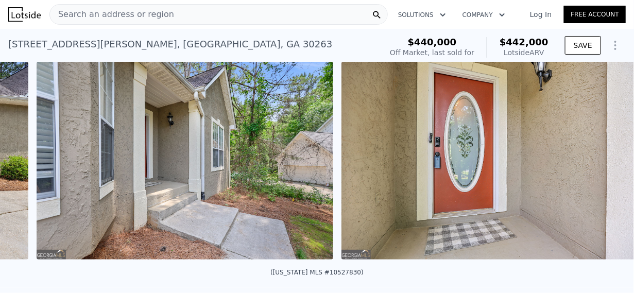
scroll to position [0, 1048]
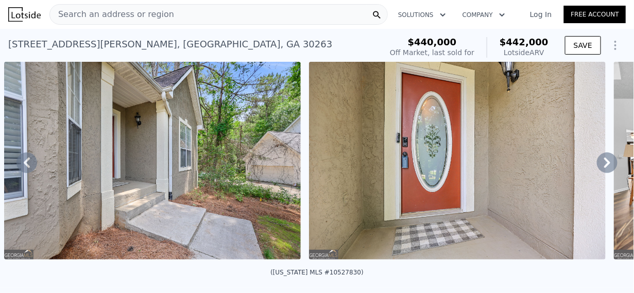
click at [604, 163] on icon at bounding box center [607, 163] width 6 height 10
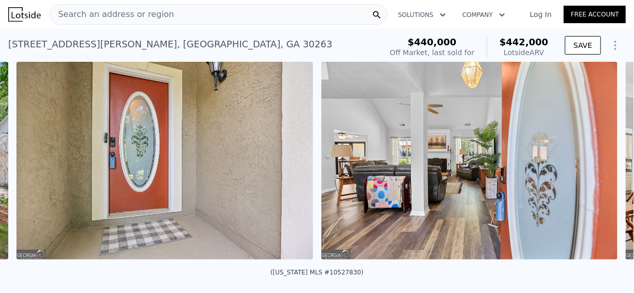
scroll to position [0, 1353]
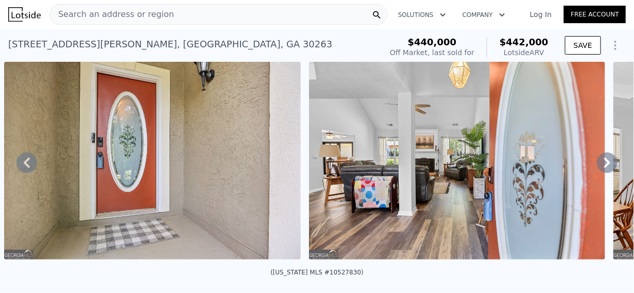
click at [604, 166] on icon at bounding box center [607, 163] width 6 height 10
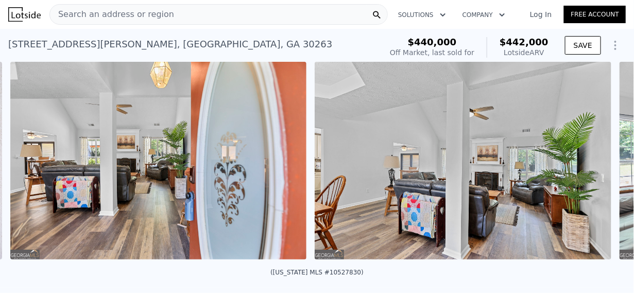
scroll to position [0, 1658]
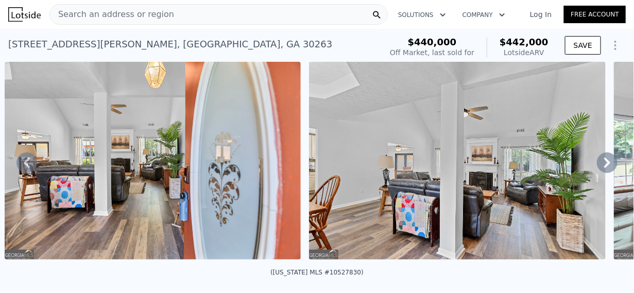
click at [603, 167] on icon at bounding box center [607, 162] width 21 height 21
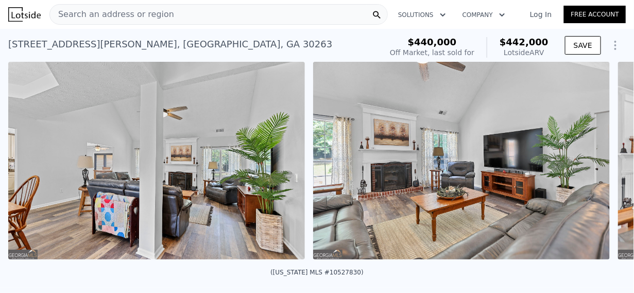
scroll to position [0, 1963]
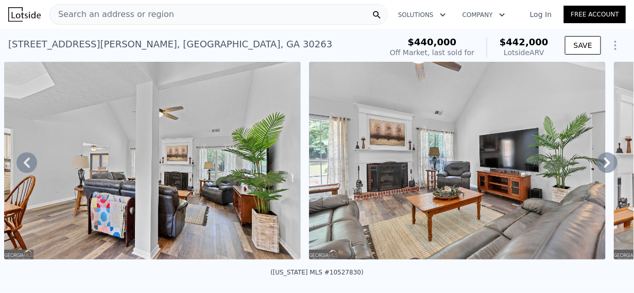
click at [602, 168] on icon at bounding box center [607, 162] width 21 height 21
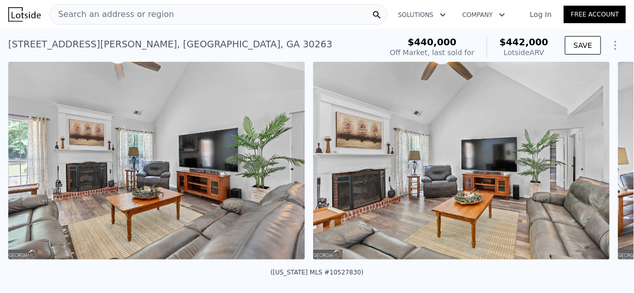
scroll to position [0, 2267]
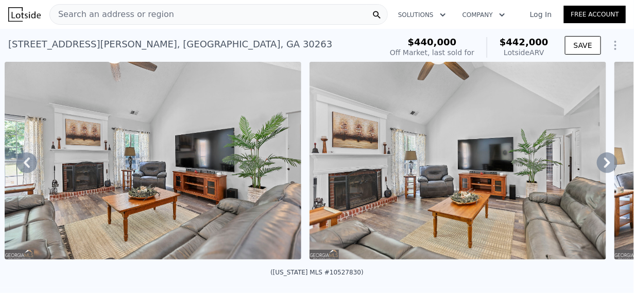
click at [597, 169] on icon at bounding box center [607, 162] width 21 height 21
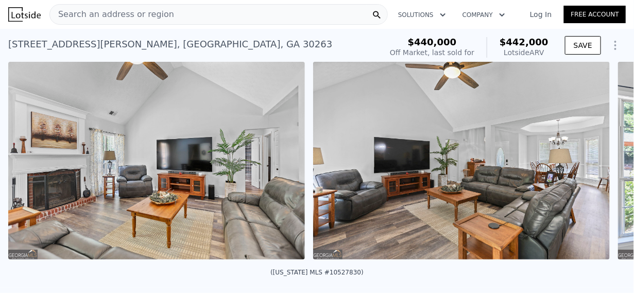
scroll to position [0, 2572]
